Goal: Information Seeking & Learning: Check status

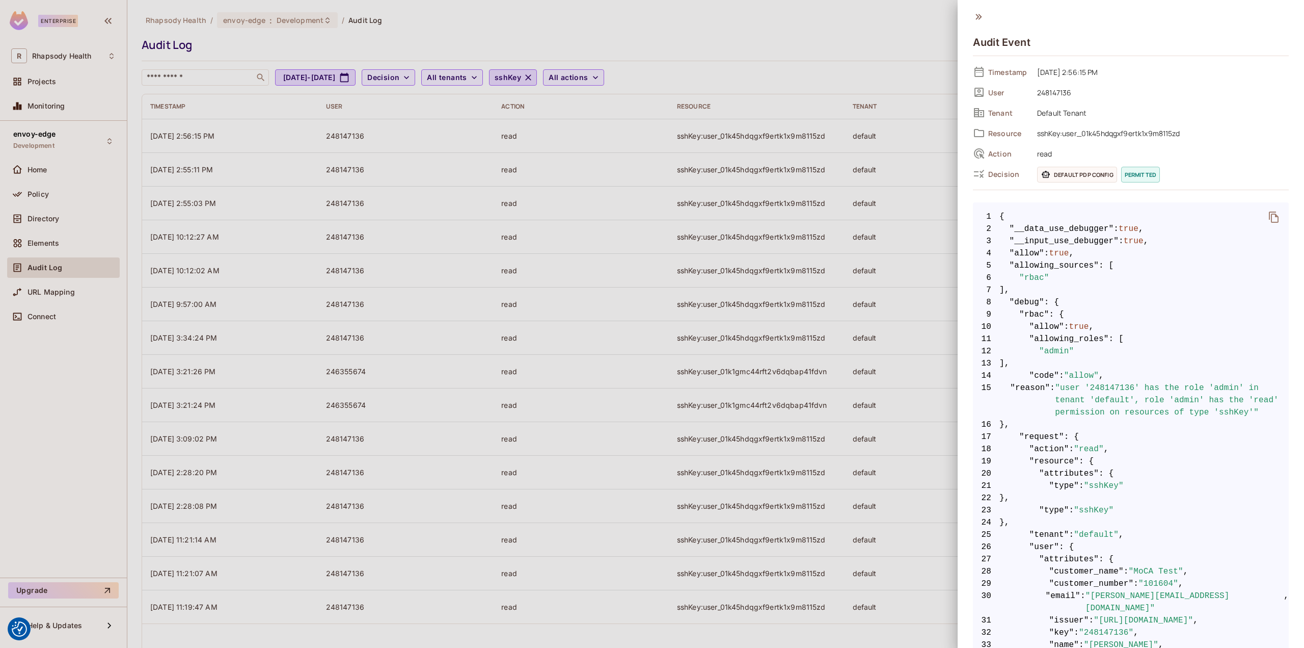
scroll to position [17, 0]
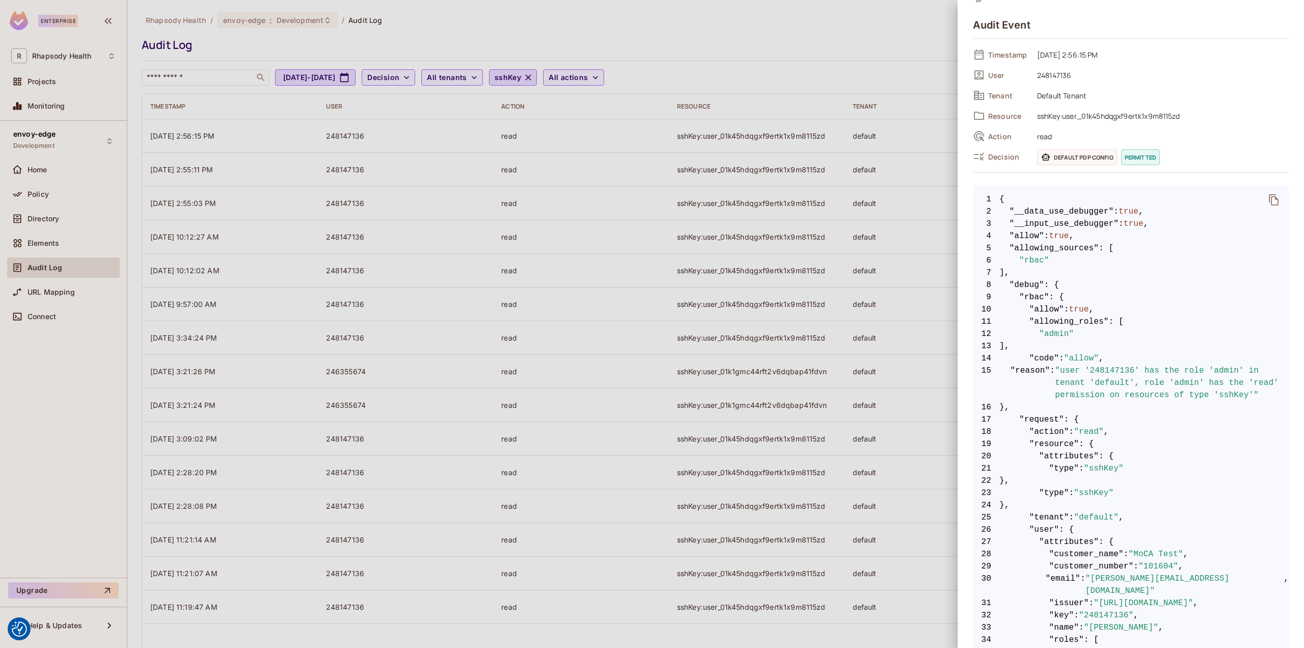
click at [544, 80] on div at bounding box center [652, 324] width 1304 height 648
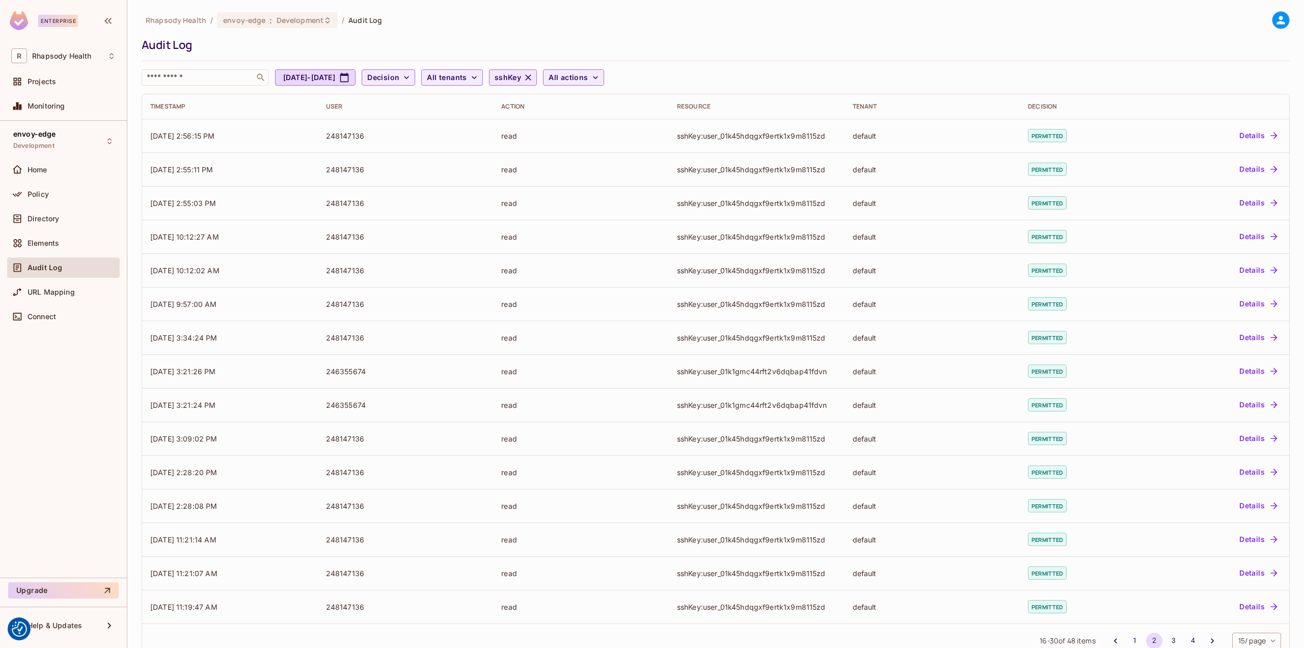
click at [533, 77] on icon "button" at bounding box center [528, 77] width 10 height 10
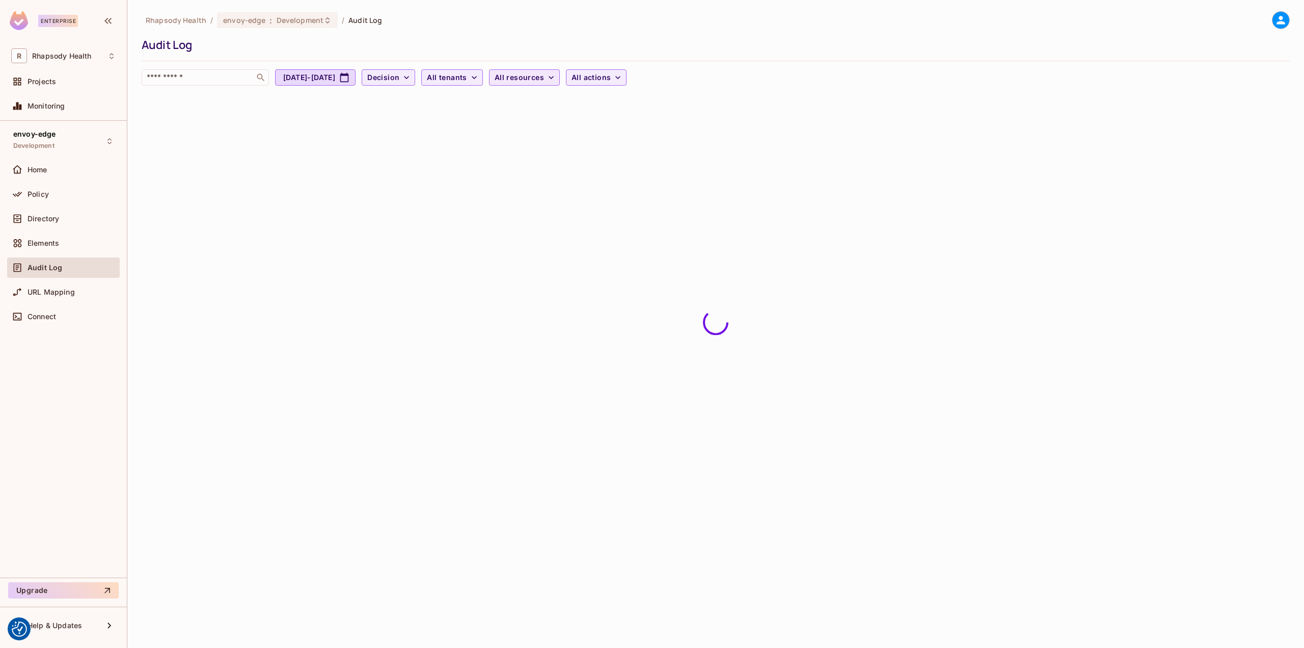
click at [544, 77] on span "All resources" at bounding box center [519, 77] width 49 height 13
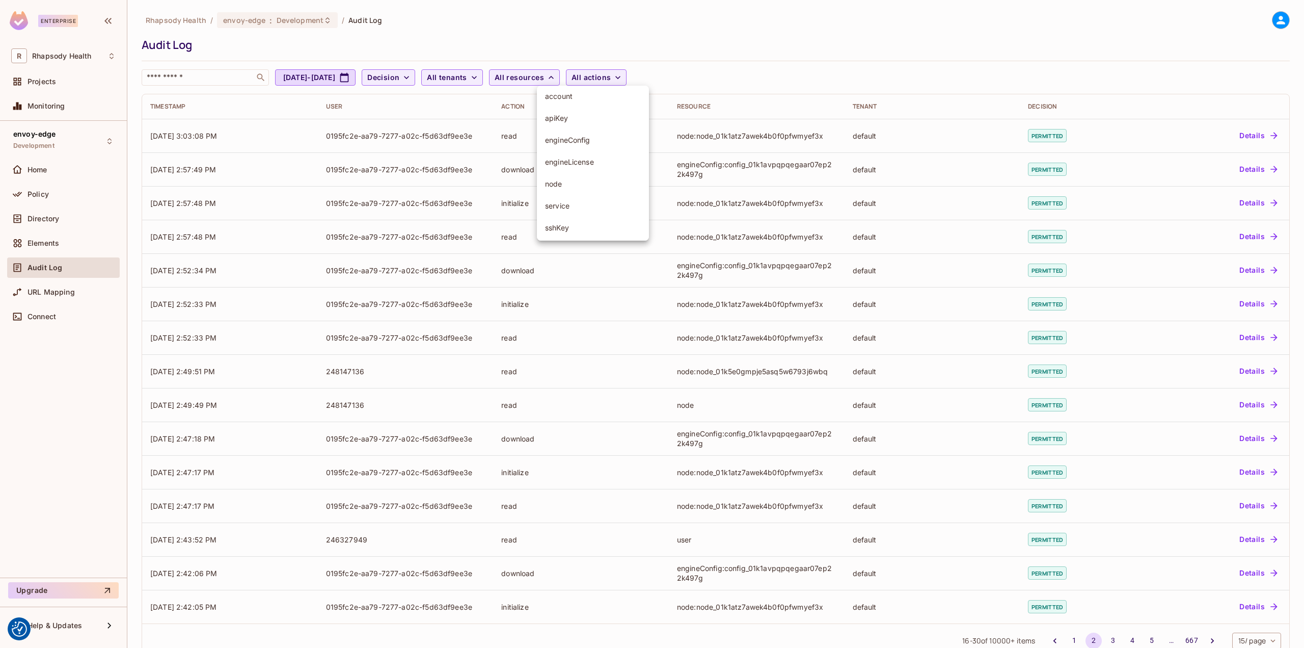
scroll to position [51, 0]
click at [582, 146] on span "engineLicense" at bounding box center [593, 144] width 96 height 10
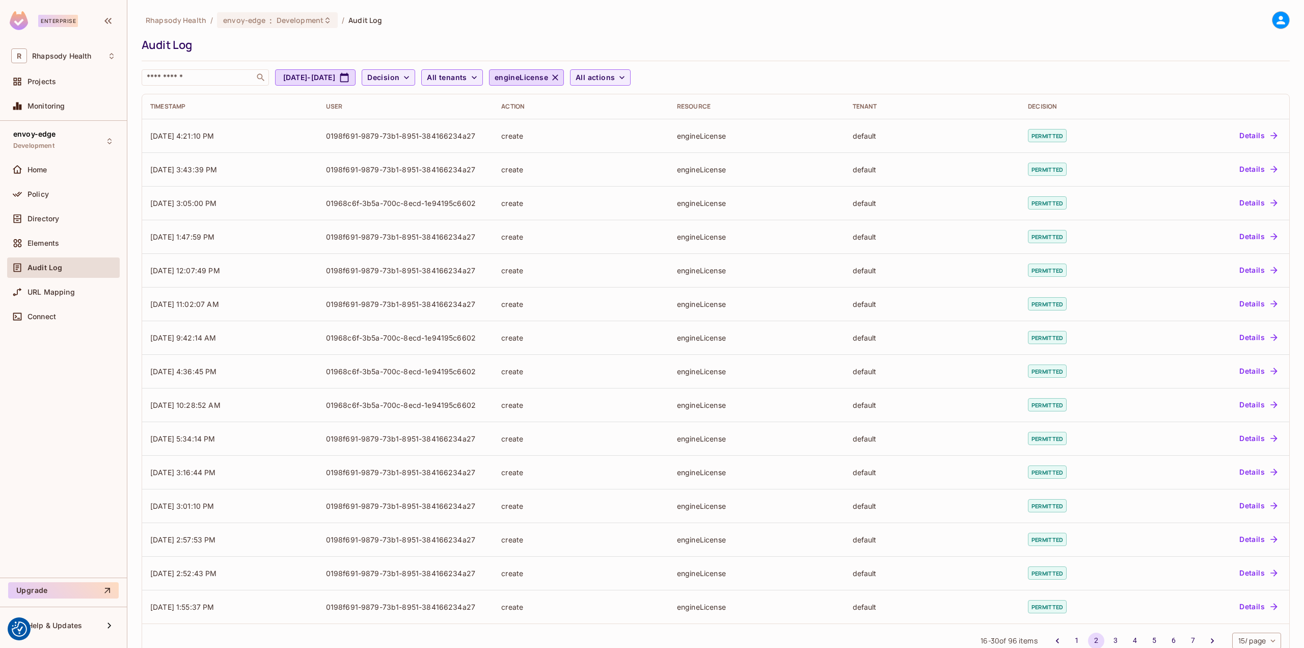
click at [558, 77] on icon "button" at bounding box center [555, 77] width 6 height 6
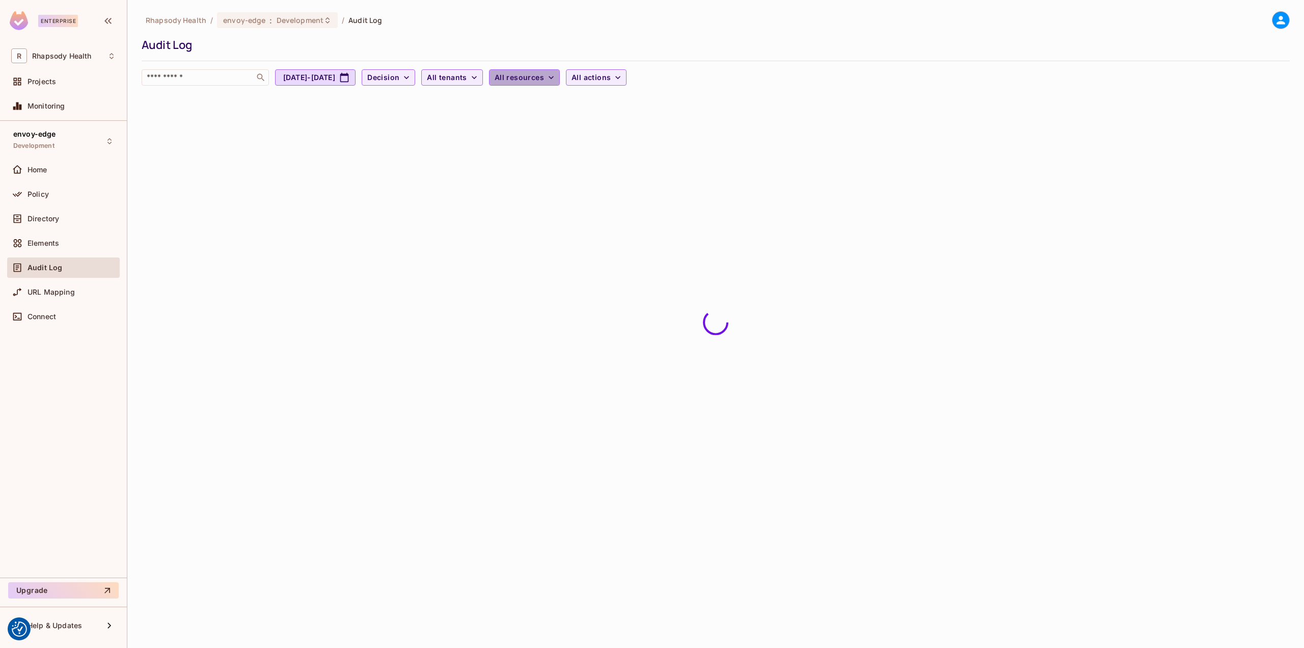
click at [554, 78] on icon "button" at bounding box center [551, 77] width 5 height 3
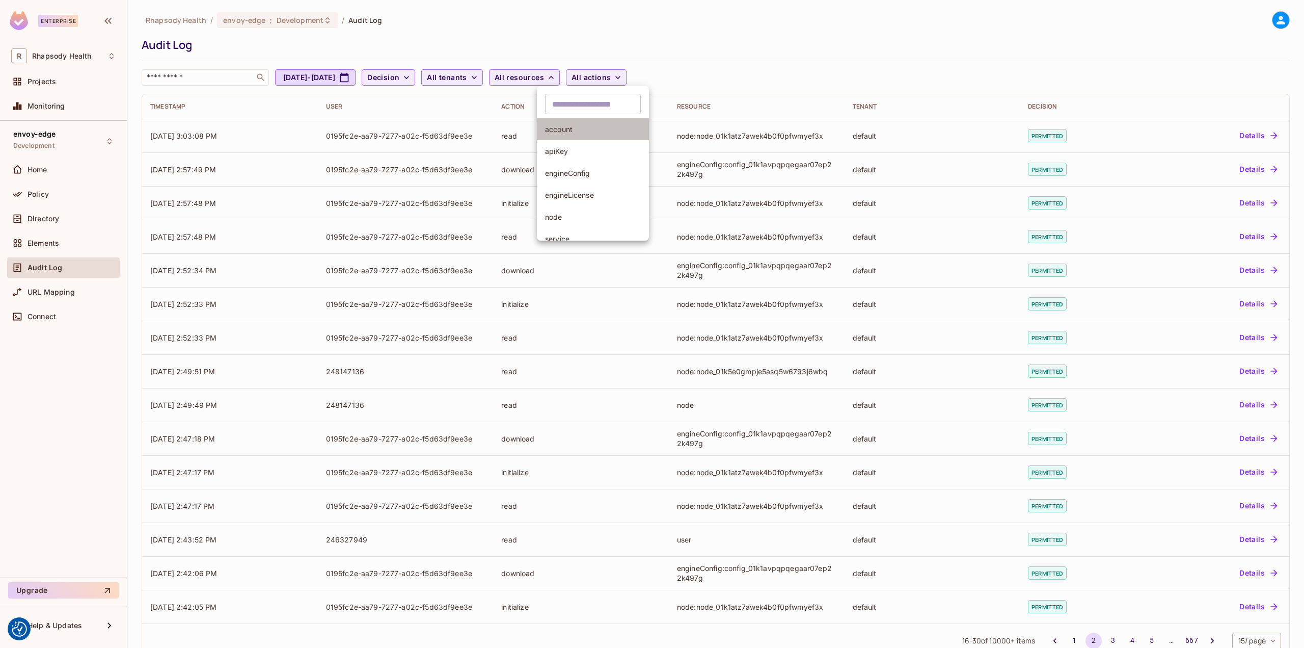
click at [577, 128] on span "account" at bounding box center [593, 129] width 96 height 10
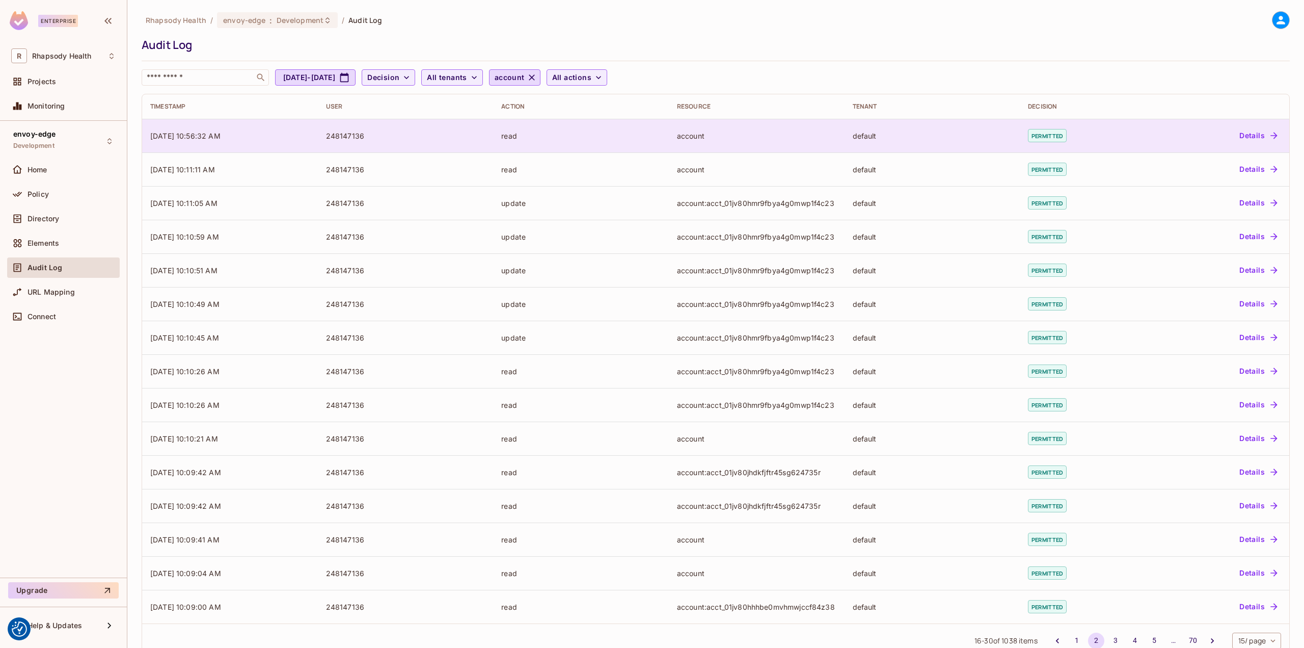
click at [609, 139] on div "read" at bounding box center [580, 136] width 159 height 10
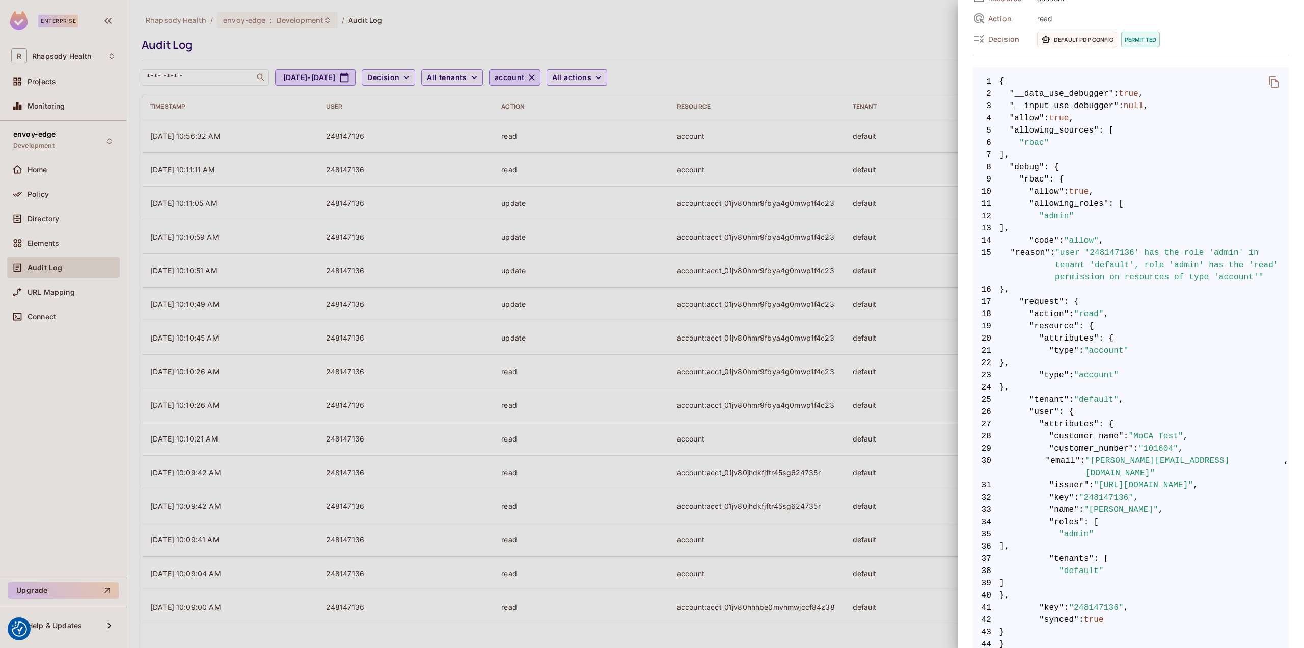
scroll to position [179, 0]
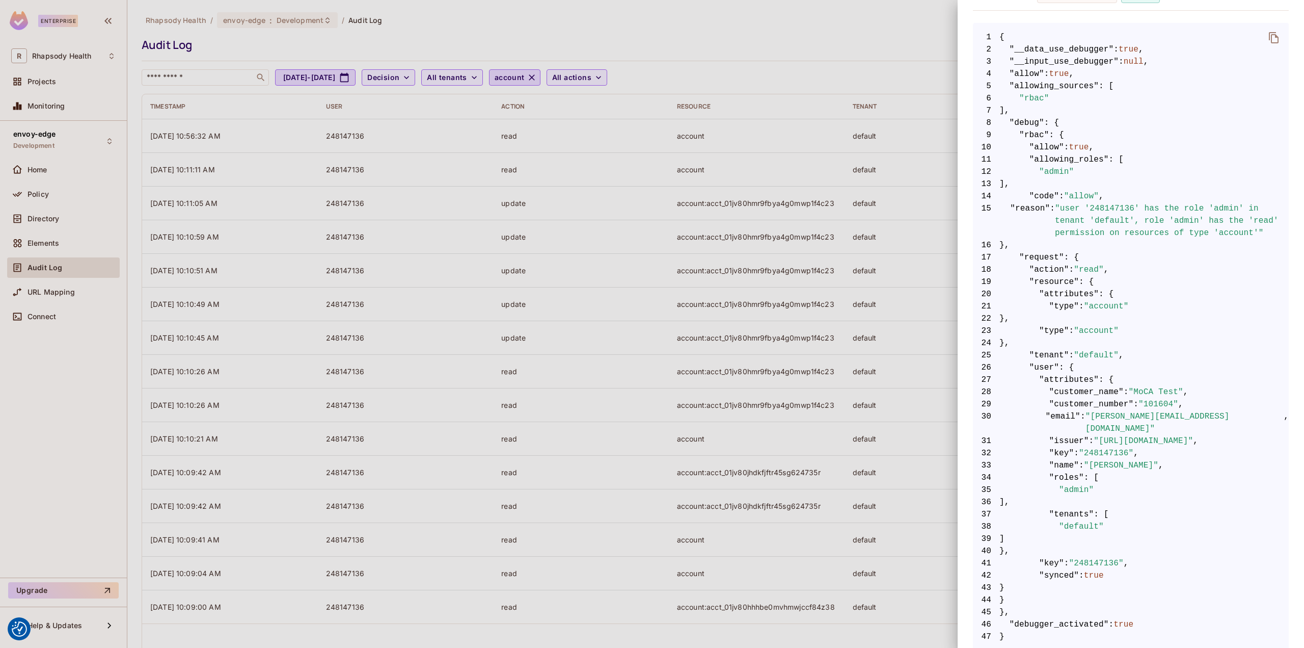
click at [764, 229] on div at bounding box center [652, 324] width 1304 height 648
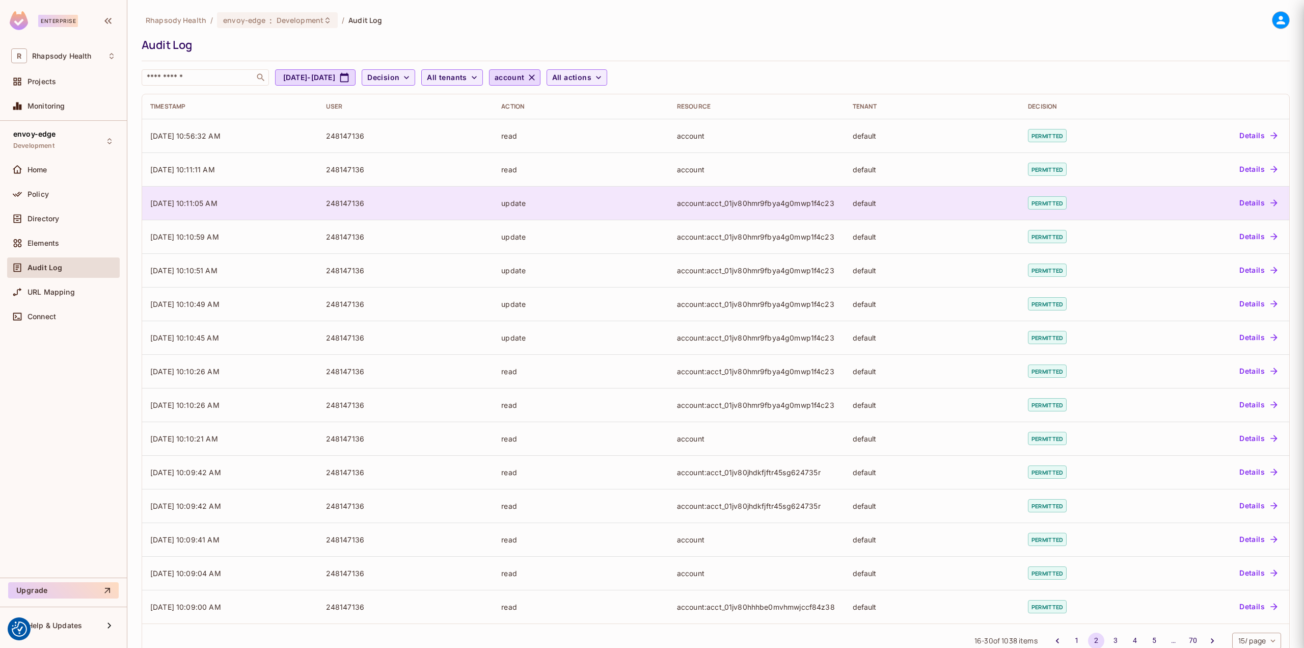
scroll to position [0, 0]
click at [758, 205] on div "account:acct_01jv80hmr9fbya4g0mwp1f4c23" at bounding box center [756, 203] width 159 height 10
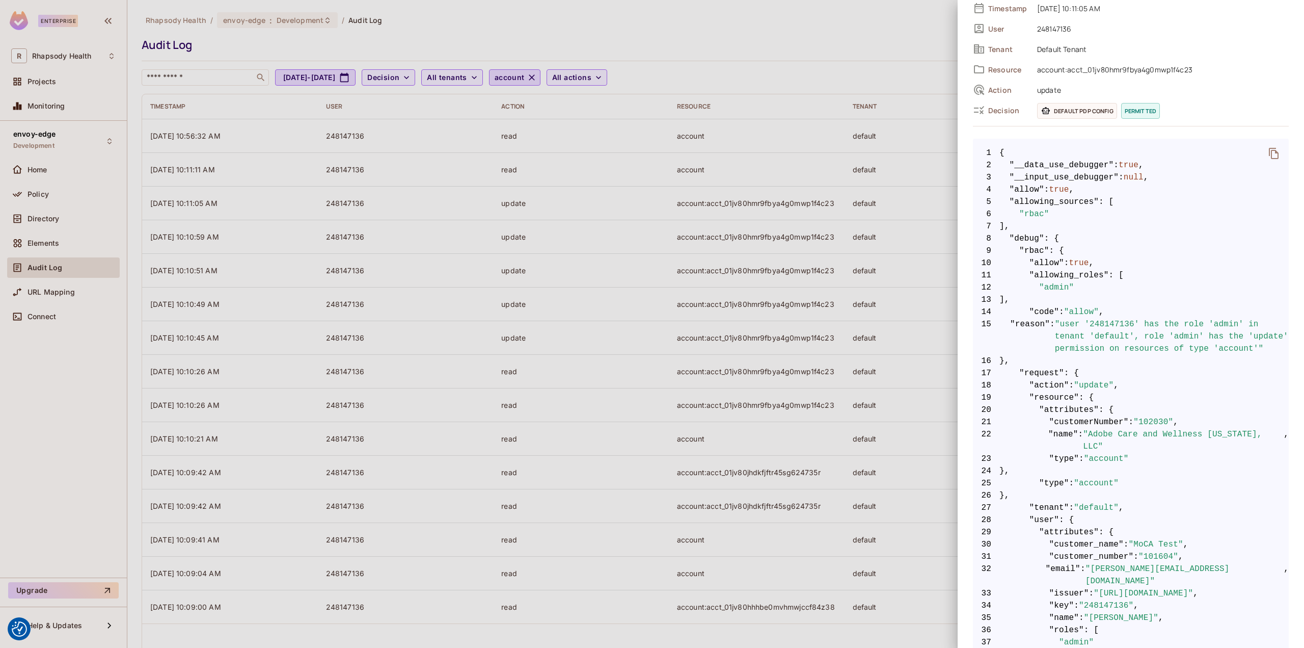
scroll to position [153, 0]
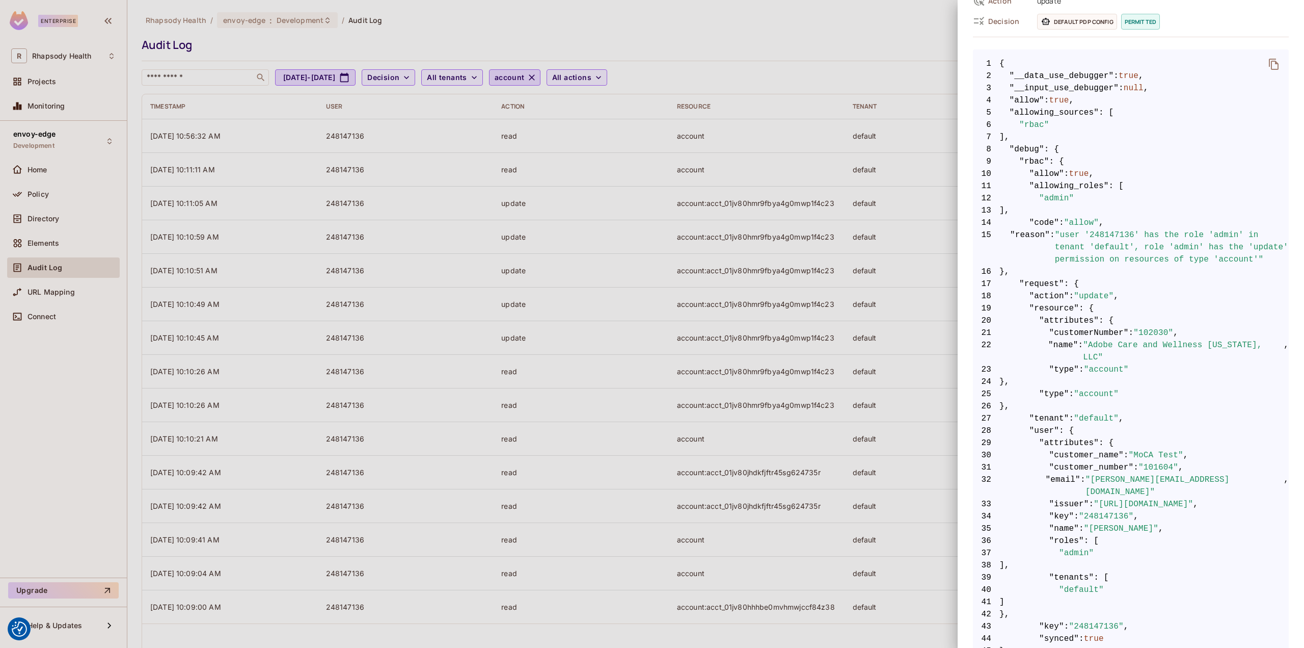
click at [419, 22] on div at bounding box center [652, 324] width 1304 height 648
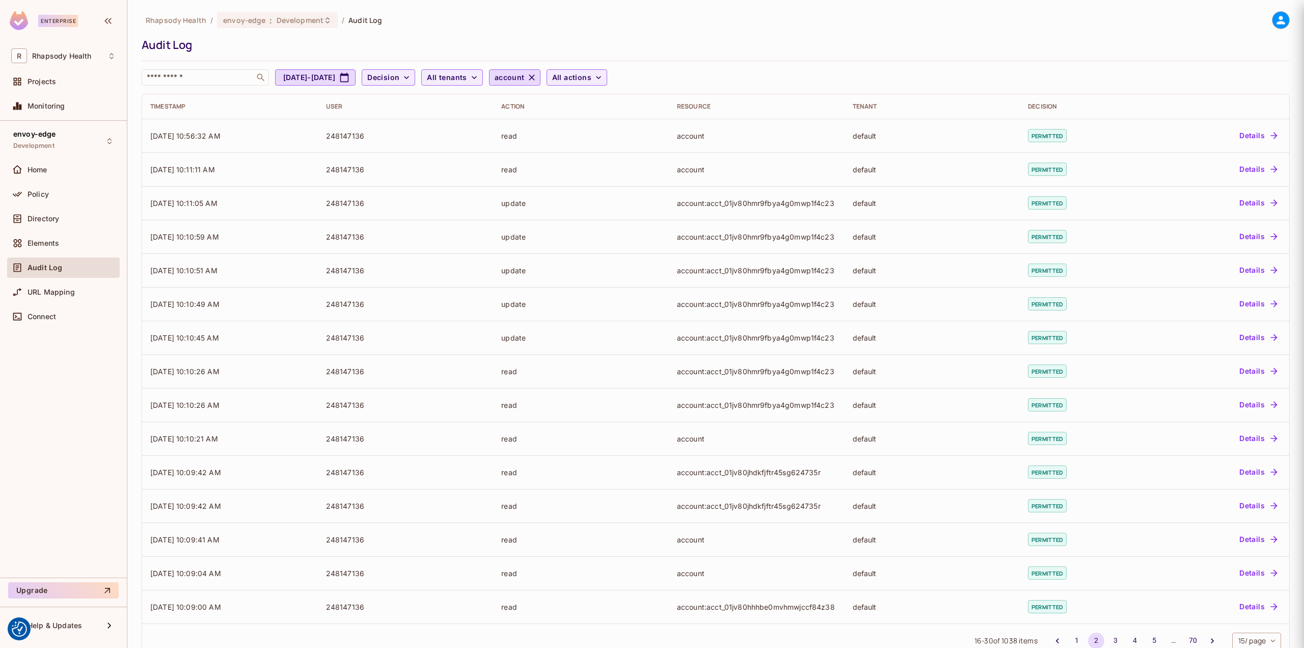
scroll to position [0, 0]
click at [525, 80] on span "account" at bounding box center [510, 77] width 30 height 13
